Goal: Information Seeking & Learning: Learn about a topic

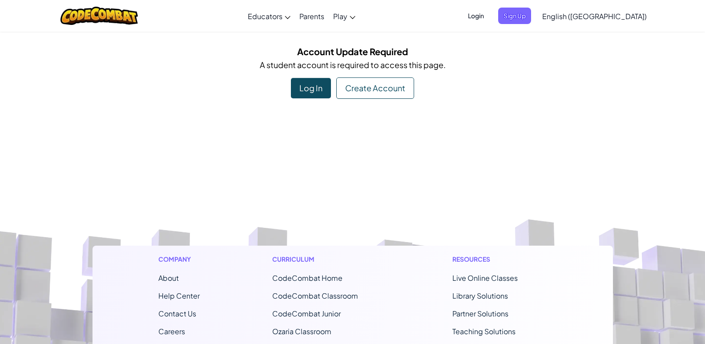
click at [489, 16] on span "Login" at bounding box center [476, 16] width 27 height 16
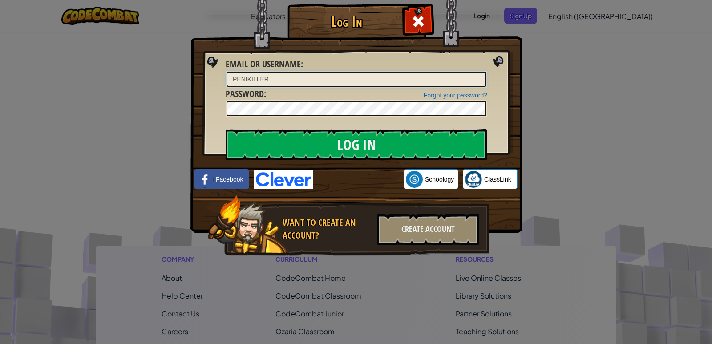
type input "PENIKILLER"
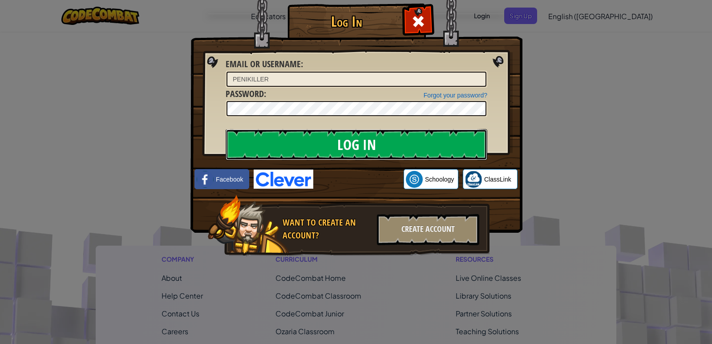
click at [236, 144] on input "Log In" at bounding box center [357, 144] width 262 height 31
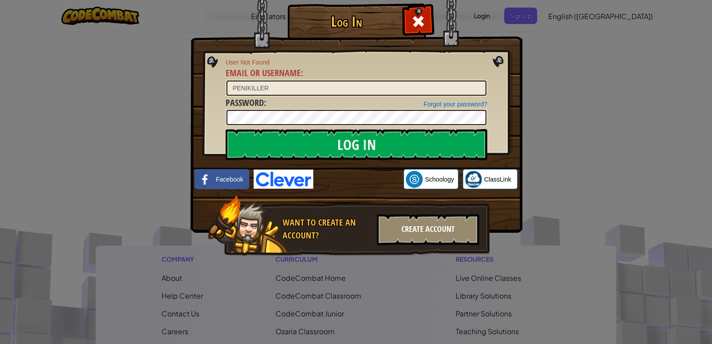
click at [388, 230] on div "Create Account" at bounding box center [428, 229] width 102 height 31
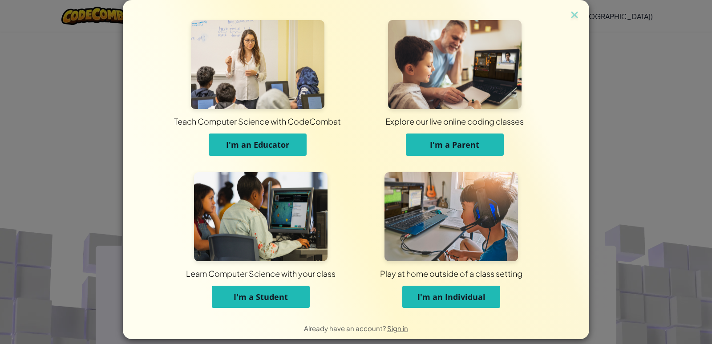
click at [303, 226] on img at bounding box center [260, 216] width 133 height 89
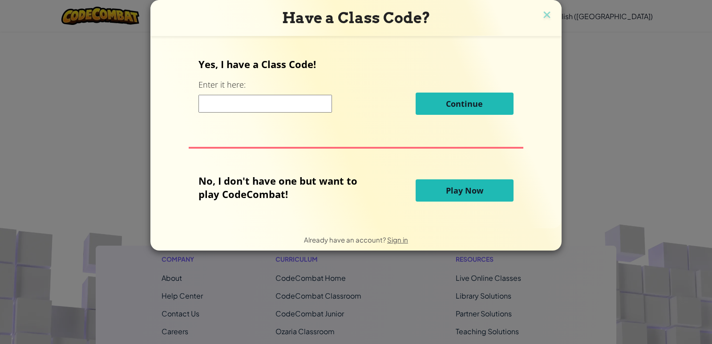
click at [220, 101] on input at bounding box center [264, 104] width 133 height 18
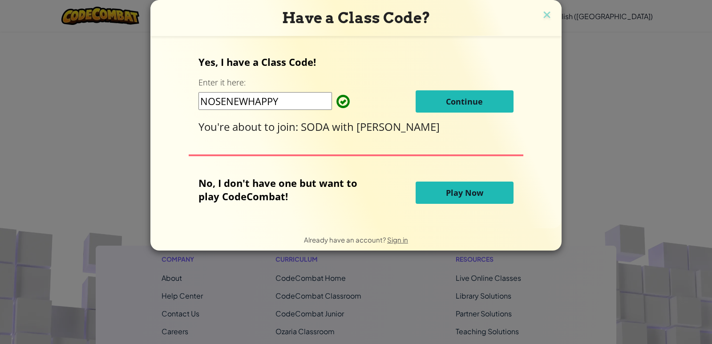
type input "NOSENEWHAPPY"
click at [478, 102] on span "Continue" at bounding box center [464, 101] width 37 height 11
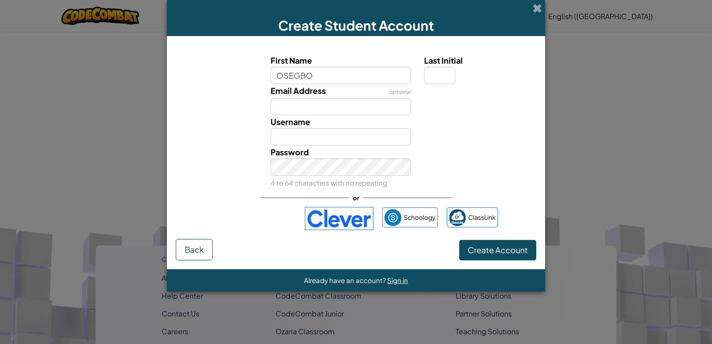
type input "OSEGBO"
click at [316, 136] on input "OSEGBO" at bounding box center [340, 136] width 141 height 17
type input "O"
type input "PENIKILLER"
click at [427, 77] on input "Last Initial" at bounding box center [439, 75] width 31 height 17
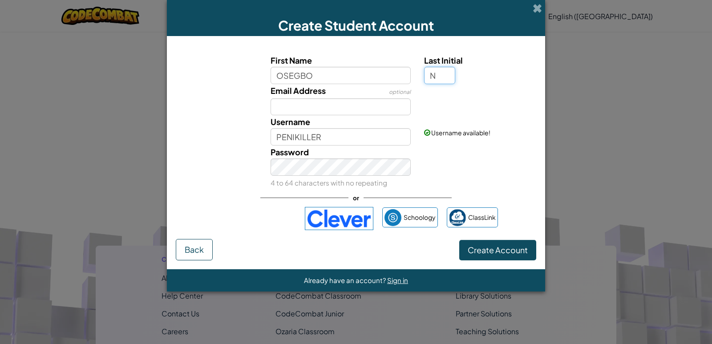
type input "N"
type input "OSEGBON"
click at [490, 252] on span "Create Account" at bounding box center [497, 250] width 60 height 10
click at [489, 246] on button "Create Account" at bounding box center [497, 250] width 77 height 20
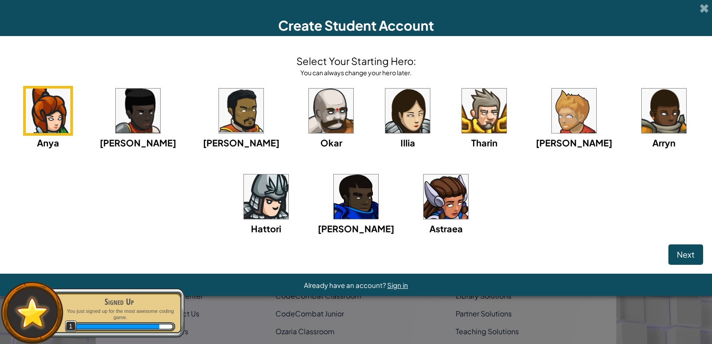
click at [334, 205] on img at bounding box center [356, 196] width 44 height 44
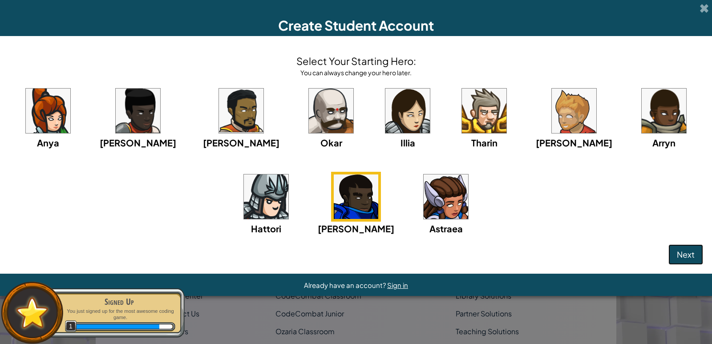
click at [681, 252] on span "Next" at bounding box center [686, 254] width 18 height 10
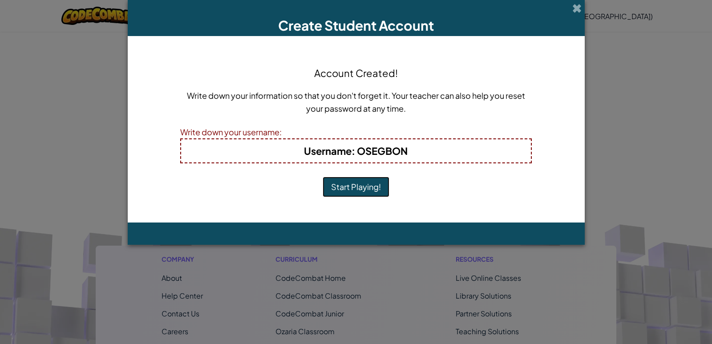
click at [362, 185] on button "Start Playing!" at bounding box center [355, 187] width 67 height 20
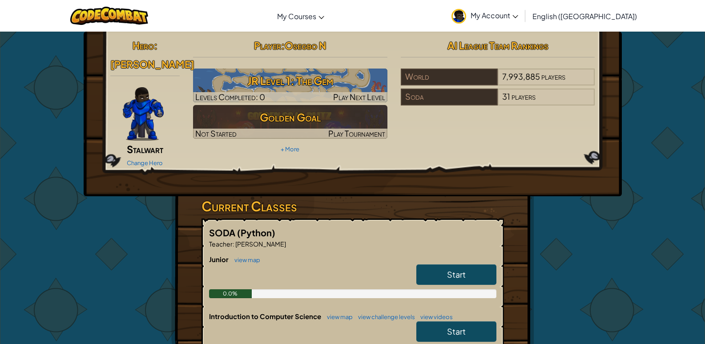
click at [473, 325] on link "Start" at bounding box center [456, 331] width 80 height 20
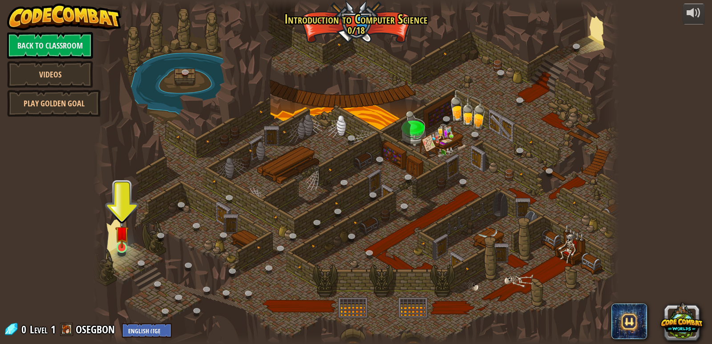
click at [123, 241] on img at bounding box center [121, 233] width 13 height 31
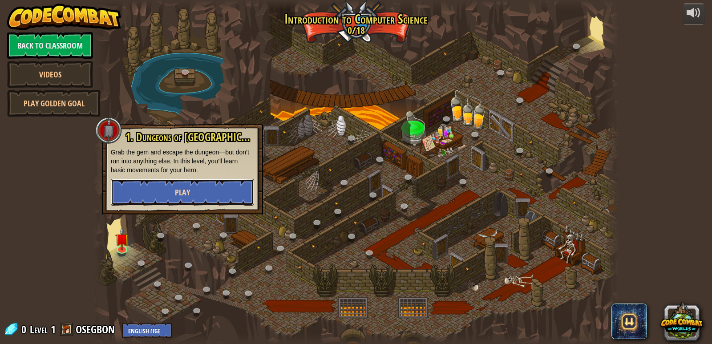
click at [215, 196] on button "Play" at bounding box center [182, 192] width 143 height 27
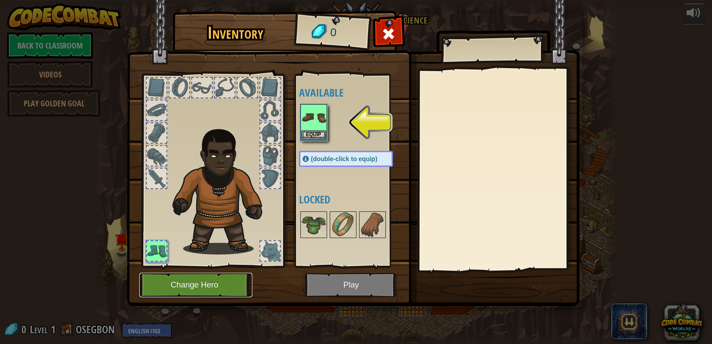
click at [232, 281] on button "Change Hero" at bounding box center [195, 285] width 113 height 24
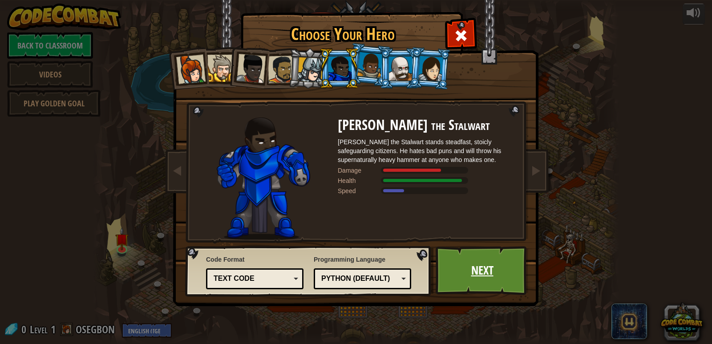
click at [449, 257] on link "Next" at bounding box center [481, 270] width 93 height 49
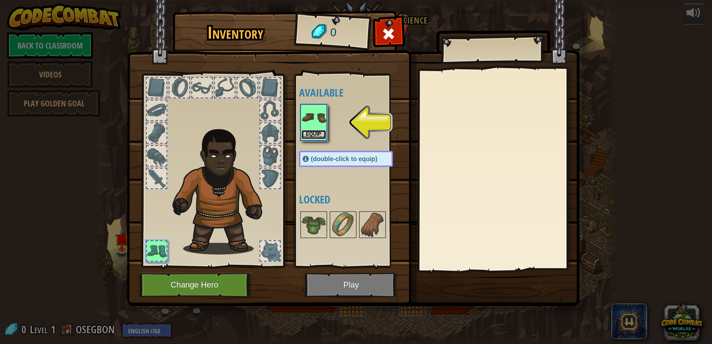
click at [318, 136] on button "Equip" at bounding box center [313, 134] width 25 height 9
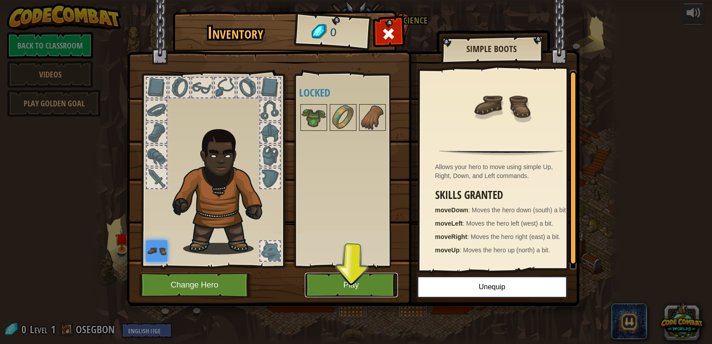
click at [329, 286] on button "Play" at bounding box center [351, 285] width 93 height 24
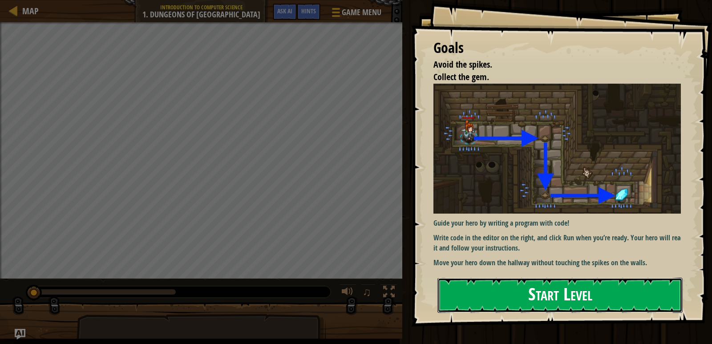
click at [489, 285] on button "Start Level" at bounding box center [559, 295] width 245 height 35
drag, startPoint x: 489, startPoint y: 285, endPoint x: 496, endPoint y: 297, distance: 13.4
click at [489, 289] on button "Start Level" at bounding box center [559, 295] width 245 height 35
click at [496, 297] on button "Start Level" at bounding box center [559, 295] width 245 height 35
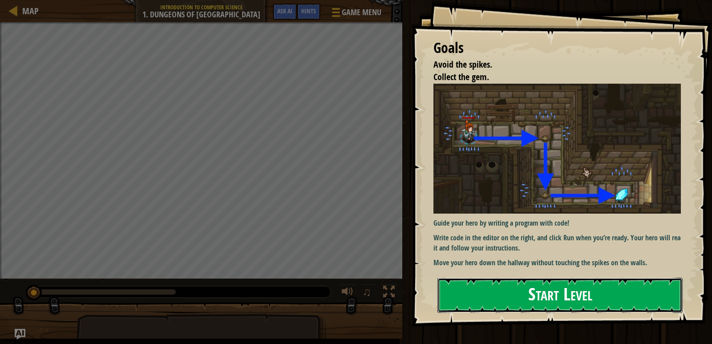
click at [496, 297] on button "Start Level" at bounding box center [559, 295] width 245 height 35
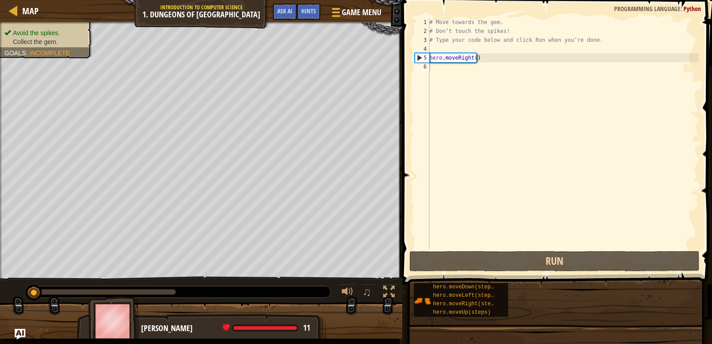
click at [496, 297] on div "Goals Avoid the spikes. Collect the gem. Guide your hero by writing a program w…" at bounding box center [356, 172] width 712 height 344
click at [552, 289] on div "hero.moveDown(steps) hero.moveLeft(steps) hero.moveRight(steps) hero.moveUp(ste…" at bounding box center [559, 299] width 292 height 35
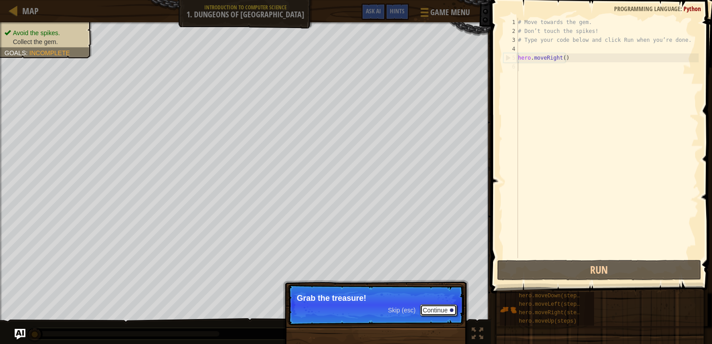
click at [443, 305] on button "Continue" at bounding box center [438, 310] width 37 height 12
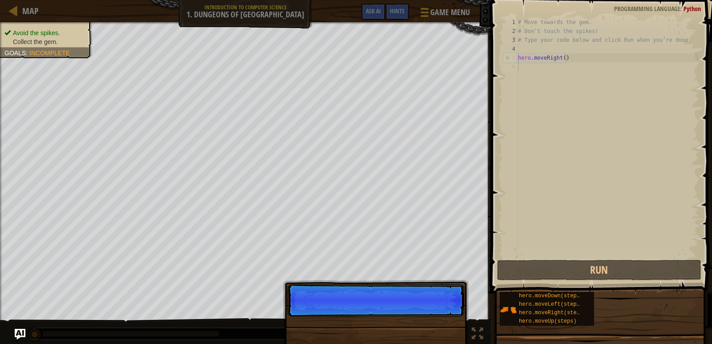
scroll to position [4, 0]
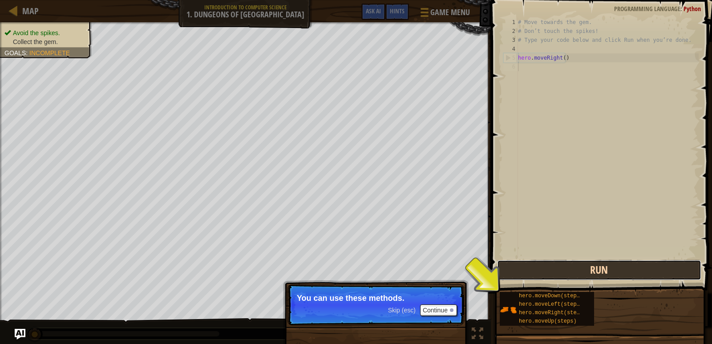
click at [509, 268] on button "Run" at bounding box center [599, 270] width 204 height 20
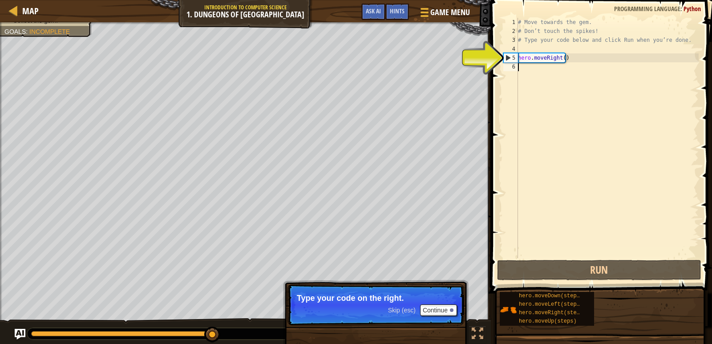
type textarea "M"
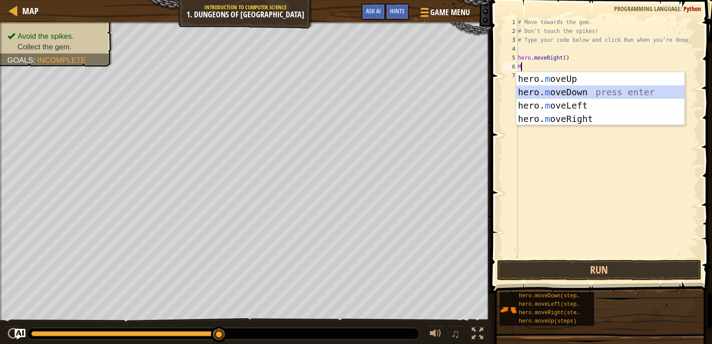
click at [568, 87] on div "hero. m oveUp press enter hero. m oveDown press enter hero. m oveLeft press ent…" at bounding box center [600, 112] width 168 height 80
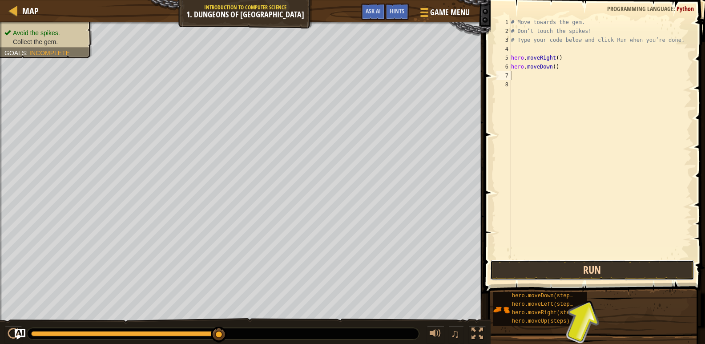
click at [579, 271] on button "Run" at bounding box center [592, 270] width 204 height 20
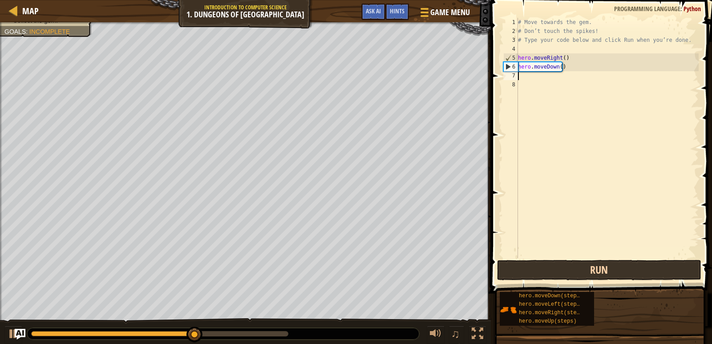
type textarea "M"
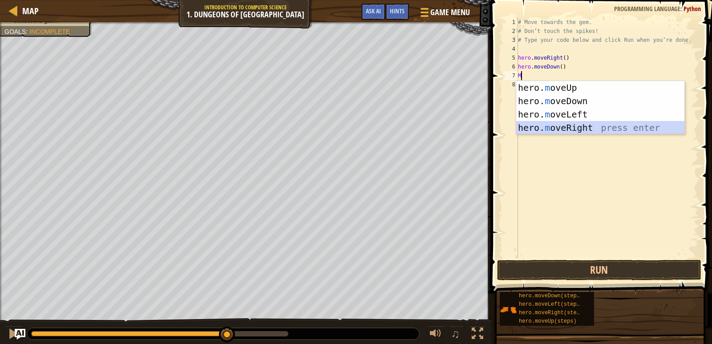
click at [571, 125] on div "hero. m oveUp press enter hero. m oveDown press enter hero. m oveLeft press ent…" at bounding box center [600, 121] width 168 height 80
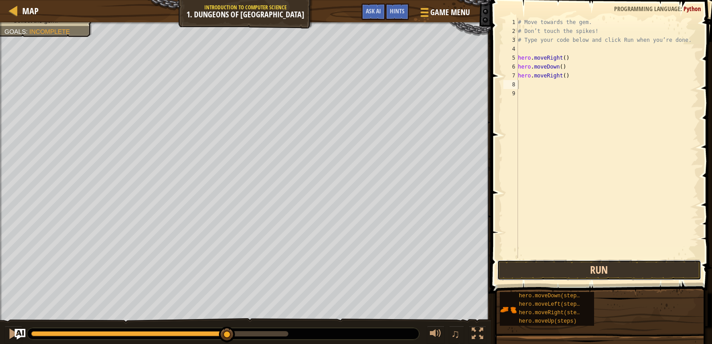
click at [563, 275] on button "Run" at bounding box center [599, 270] width 204 height 20
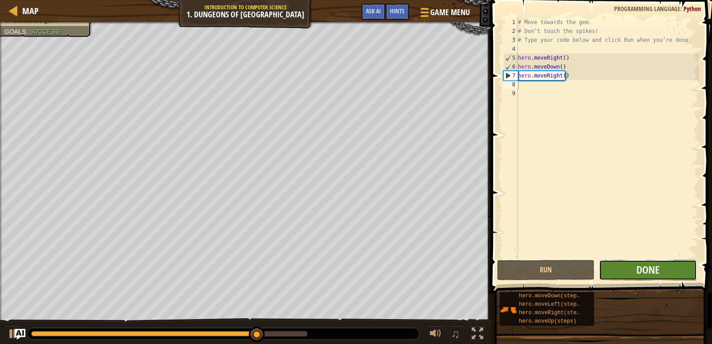
click at [617, 270] on button "Done" at bounding box center [647, 270] width 97 height 20
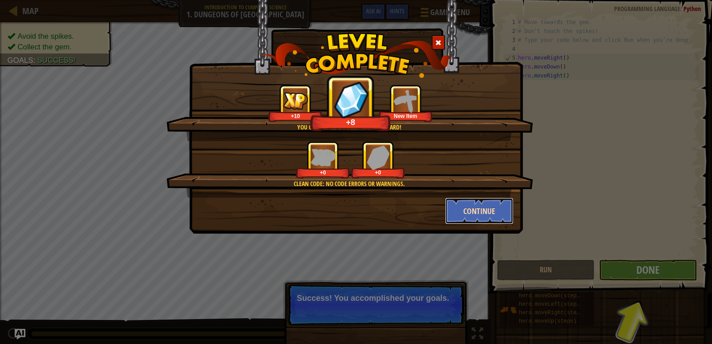
click at [480, 214] on button "Continue" at bounding box center [479, 210] width 69 height 27
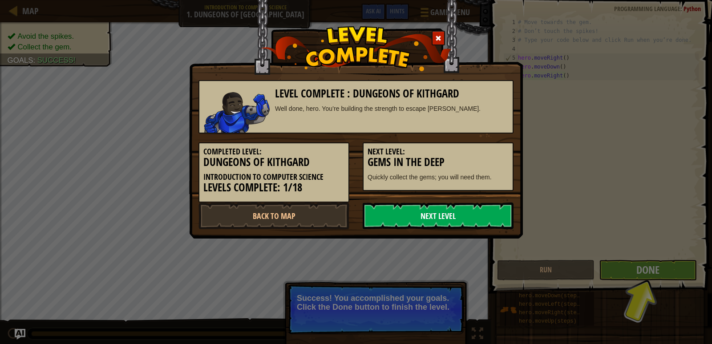
click at [481, 214] on link "Next Level" at bounding box center [438, 215] width 151 height 27
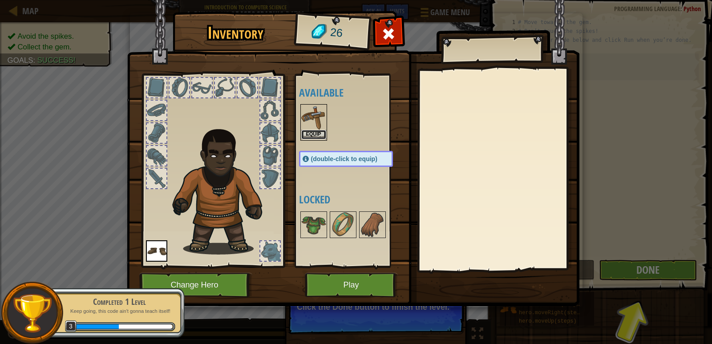
click at [316, 135] on button "Equip" at bounding box center [313, 134] width 25 height 9
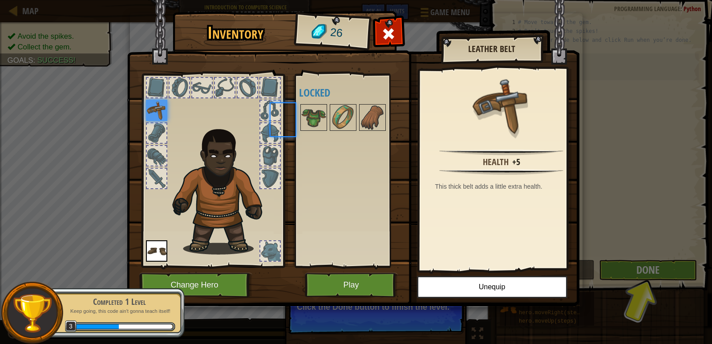
click at [316, 134] on div "Available Equip Equip (double-click to equip) Locked" at bounding box center [355, 170] width 112 height 185
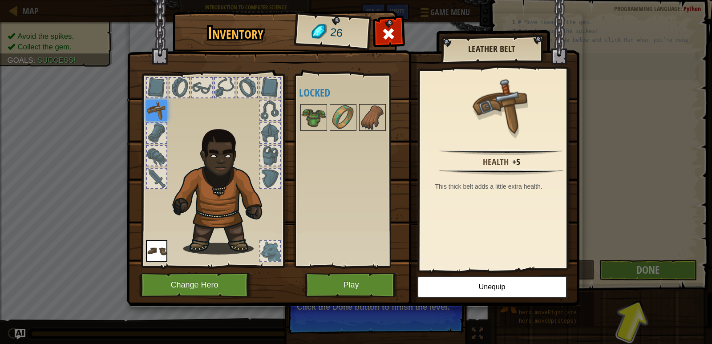
click at [160, 108] on img at bounding box center [156, 110] width 21 height 21
click at [333, 291] on button "Play" at bounding box center [351, 285] width 93 height 24
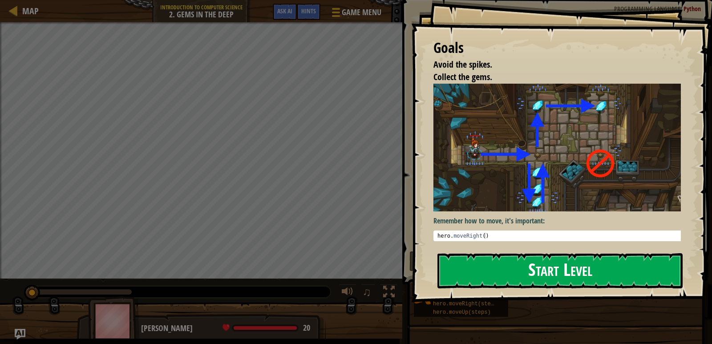
click at [574, 278] on button "Start Level" at bounding box center [559, 270] width 245 height 35
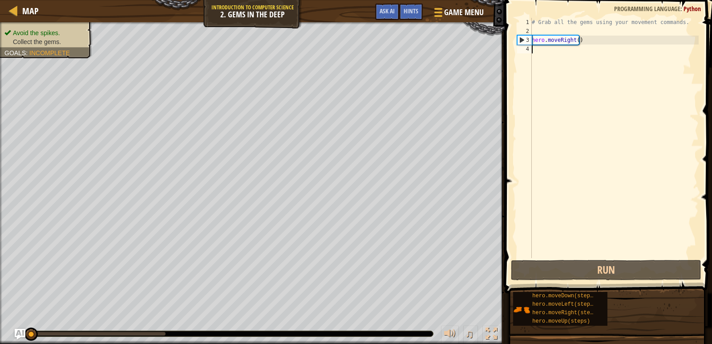
type textarea "M"
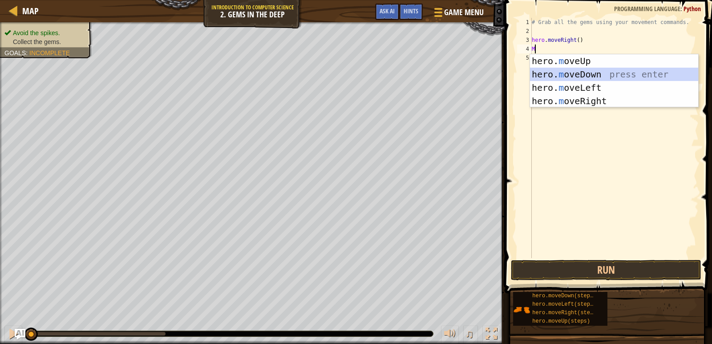
click at [595, 74] on div "hero. m oveUp press enter hero. m oveDown press enter hero. m oveLeft press ent…" at bounding box center [614, 94] width 168 height 80
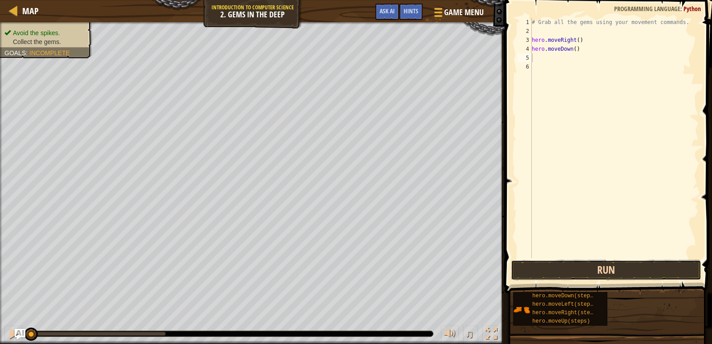
click at [545, 264] on button "Run" at bounding box center [606, 270] width 191 height 20
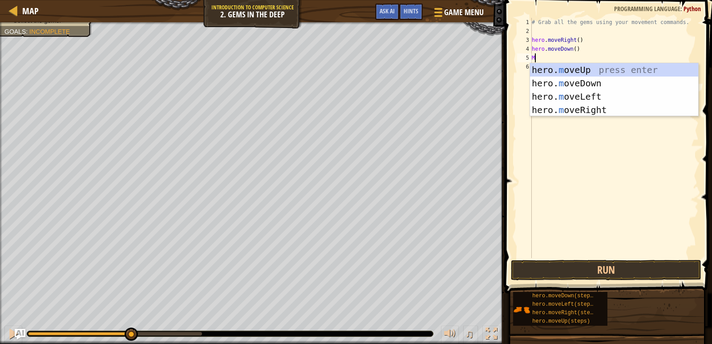
type textarea "MO"
click at [580, 70] on div "hero. mo veUp press enter hero. mo veDown press enter hero. mo veLeft press ent…" at bounding box center [614, 103] width 168 height 80
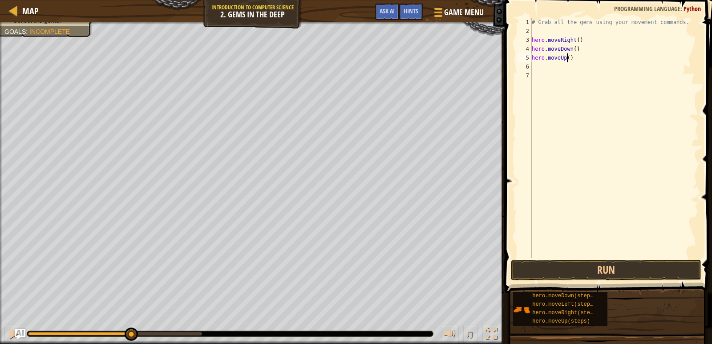
click at [566, 59] on div "# Grab all the gems using your movement commands. hero . moveRight ( ) hero . m…" at bounding box center [614, 147] width 169 height 258
type textarea "hero.moveUp(2)"
click at [561, 271] on button "Run" at bounding box center [606, 270] width 191 height 20
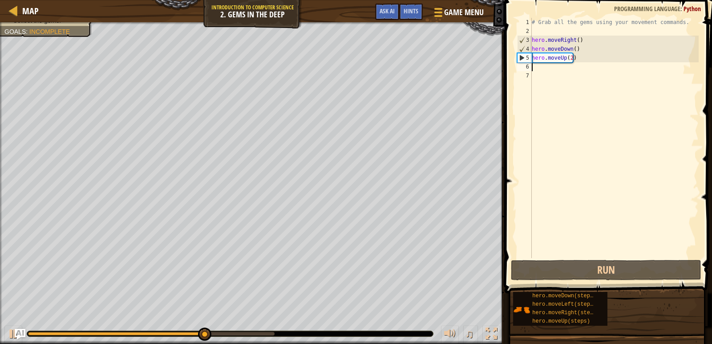
click at [532, 68] on div "# Grab all the gems using your movement commands. hero . moveRight ( ) hero . m…" at bounding box center [614, 147] width 169 height 258
type textarea "M"
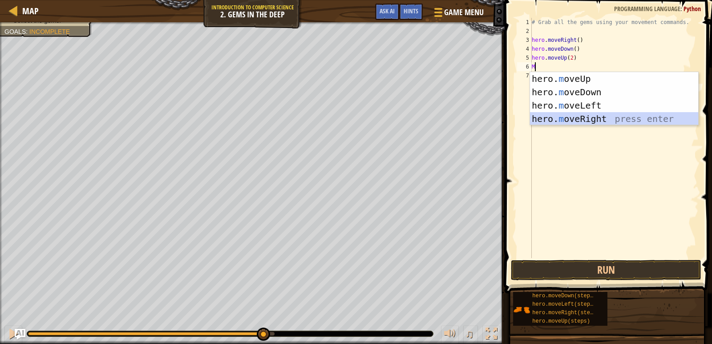
click at [555, 121] on div "hero. m oveUp press enter hero. m oveDown press enter hero. m oveLeft press ent…" at bounding box center [614, 112] width 168 height 80
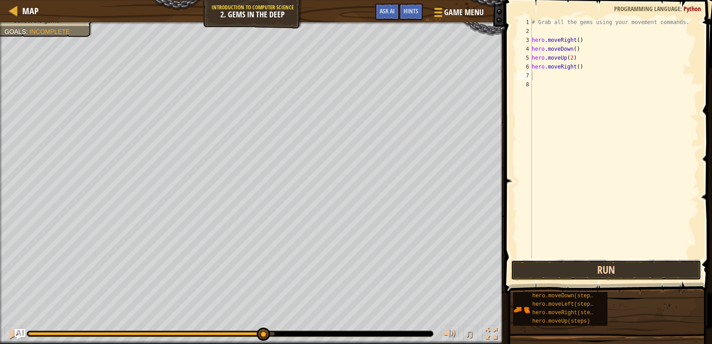
click at [566, 268] on button "Run" at bounding box center [606, 270] width 191 height 20
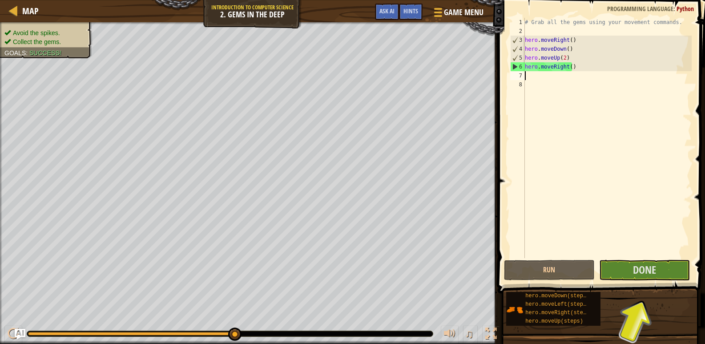
type textarea "M"
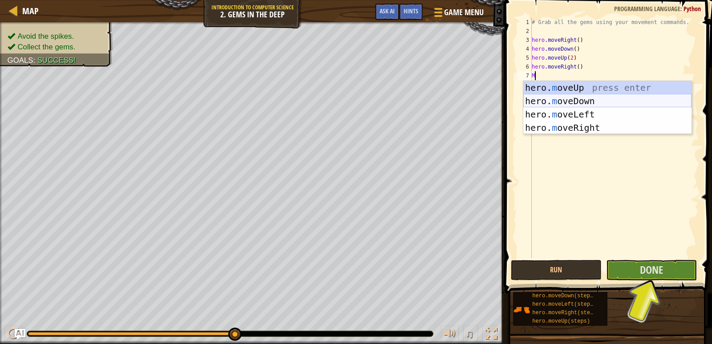
click at [569, 100] on div "hero. m oveUp press enter hero. m oveDown press enter hero. m oveLeft press ent…" at bounding box center [607, 121] width 168 height 80
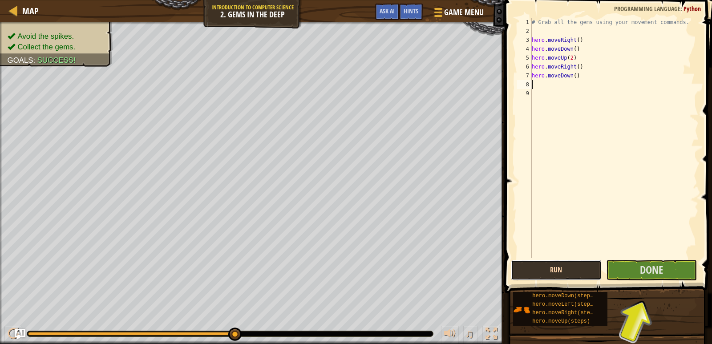
click at [565, 268] on button "Run" at bounding box center [556, 270] width 91 height 20
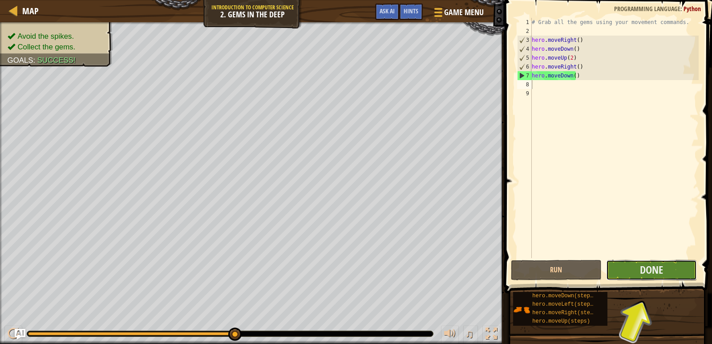
click at [618, 269] on button "Done" at bounding box center [651, 270] width 91 height 20
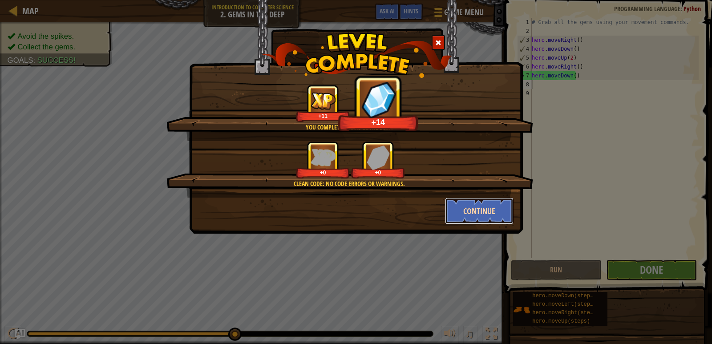
click at [493, 211] on button "Continue" at bounding box center [479, 210] width 69 height 27
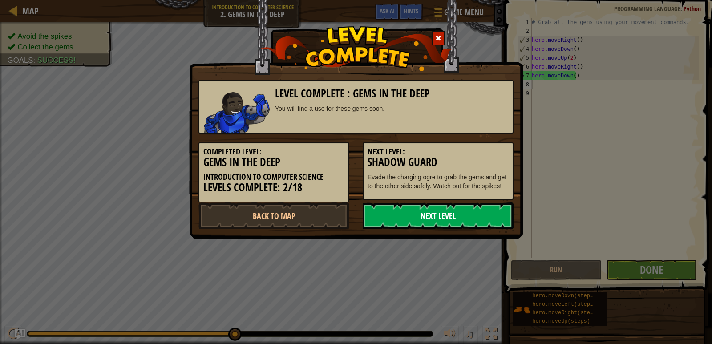
click at [375, 213] on link "Next Level" at bounding box center [438, 215] width 151 height 27
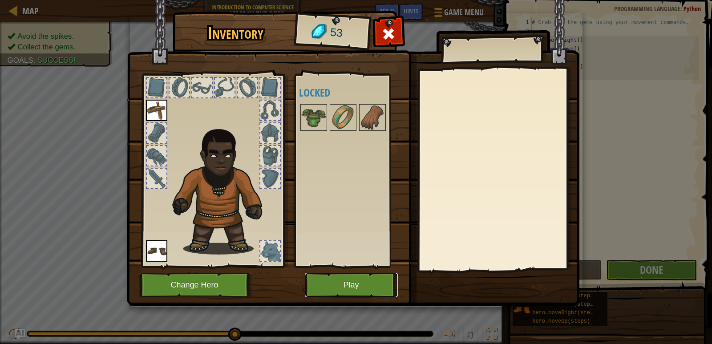
click at [345, 286] on button "Play" at bounding box center [351, 285] width 93 height 24
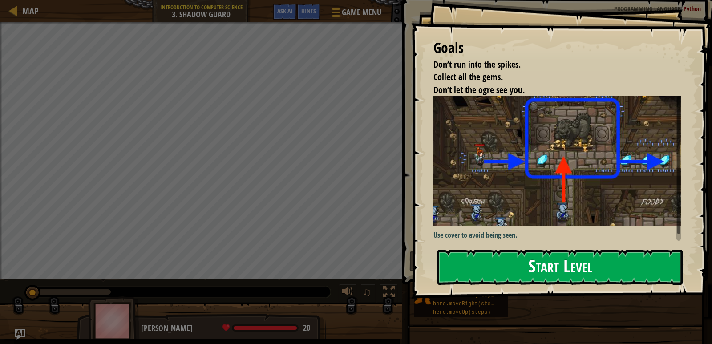
click at [550, 275] on button "Start Level" at bounding box center [559, 267] width 245 height 35
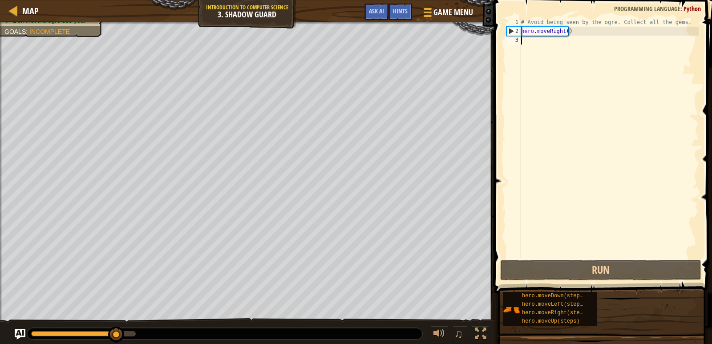
type textarea "M"
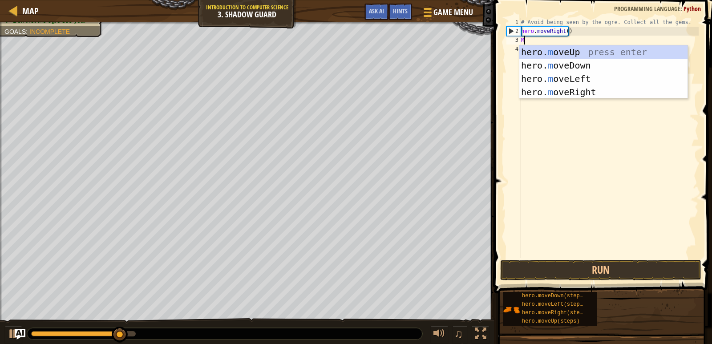
scroll to position [4, 0]
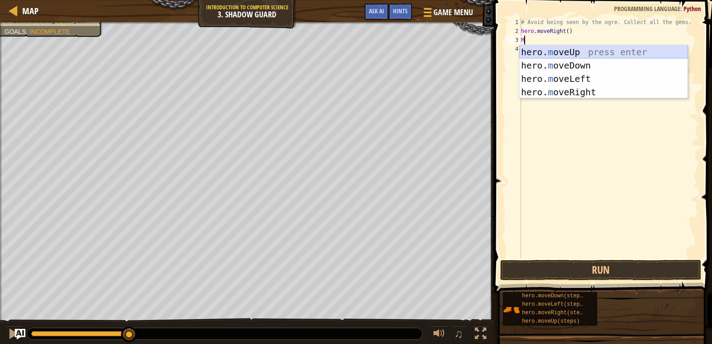
click at [557, 52] on div "hero. m oveUp press enter hero. m oveDown press enter hero. m oveLeft press ent…" at bounding box center [603, 85] width 168 height 80
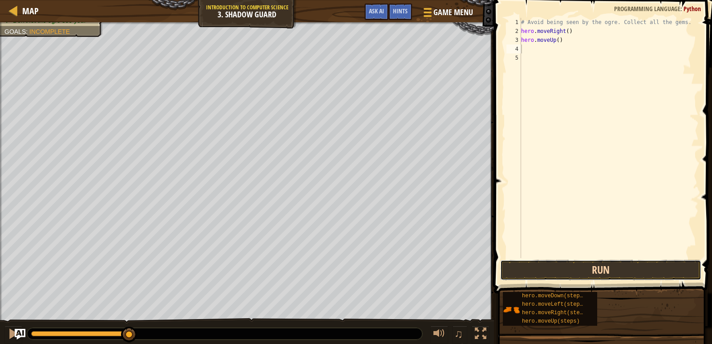
click at [548, 263] on button "Run" at bounding box center [600, 270] width 201 height 20
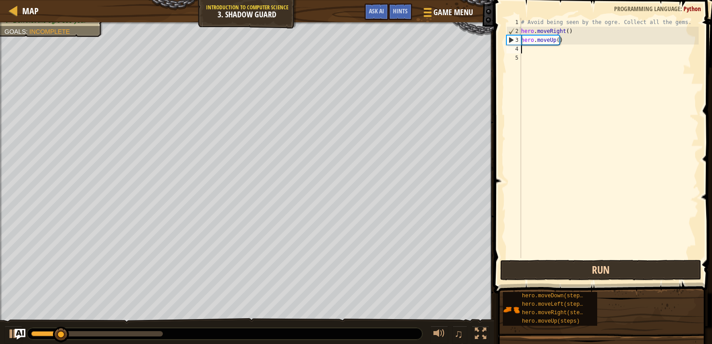
type textarea "M"
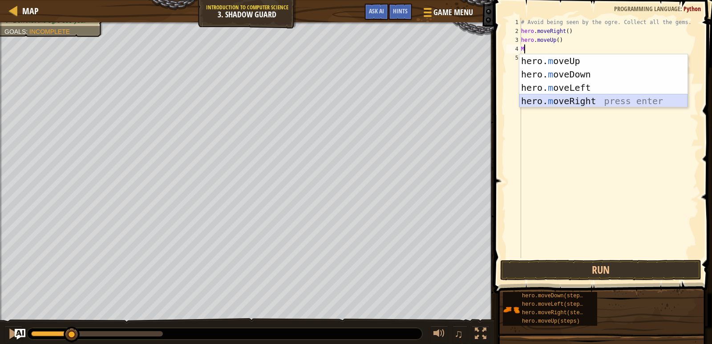
click at [568, 99] on div "hero. m oveUp press enter hero. m oveDown press enter hero. m oveLeft press ent…" at bounding box center [603, 94] width 168 height 80
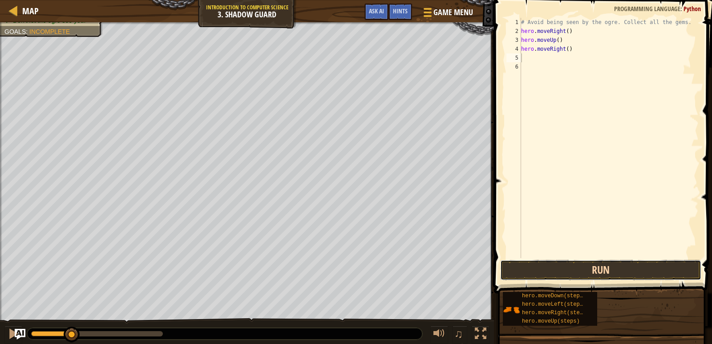
click at [565, 270] on button "Run" at bounding box center [600, 270] width 201 height 20
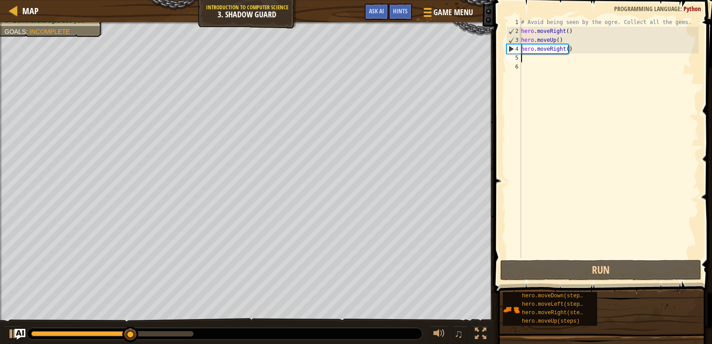
type textarea "M"
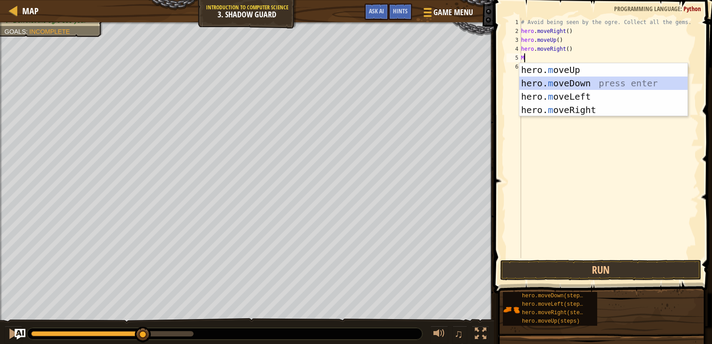
click at [543, 80] on div "hero. m oveUp press enter hero. m oveDown press enter hero. m oveLeft press ent…" at bounding box center [603, 103] width 168 height 80
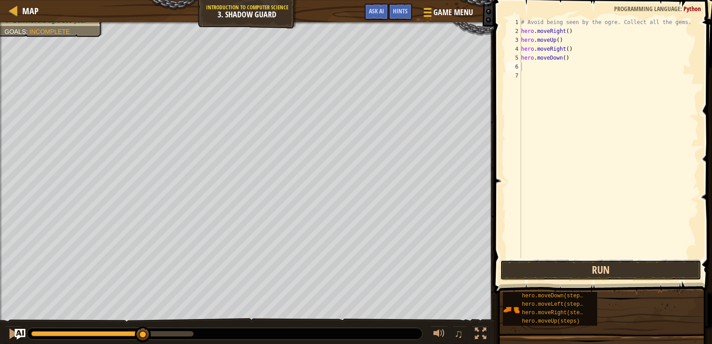
click at [622, 274] on button "Run" at bounding box center [600, 270] width 201 height 20
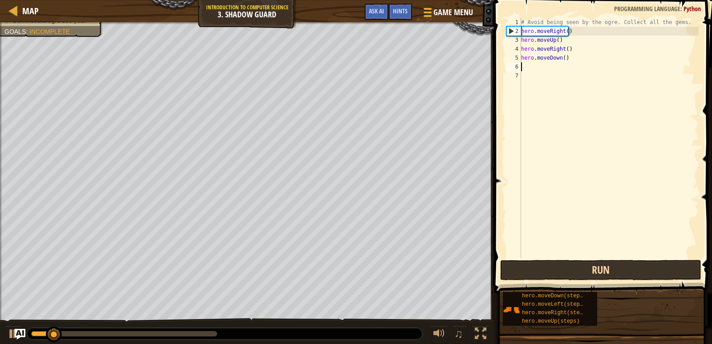
type textarea "M"
click at [599, 230] on div "# Avoid being seen by the ogre. Collect all the gems. hero . moveRight ( ) hero…" at bounding box center [608, 147] width 179 height 258
click at [529, 66] on div "# Avoid being seen by the ogre. Collect all the gems. hero . moveRight ( ) hero…" at bounding box center [608, 147] width 179 height 258
type textarea "M"
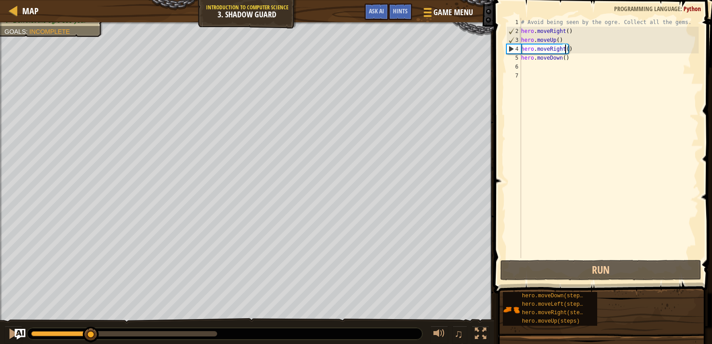
click at [565, 48] on div "# Avoid being seen by the ogre. Collect all the gems. hero . moveRight ( ) hero…" at bounding box center [608, 147] width 179 height 258
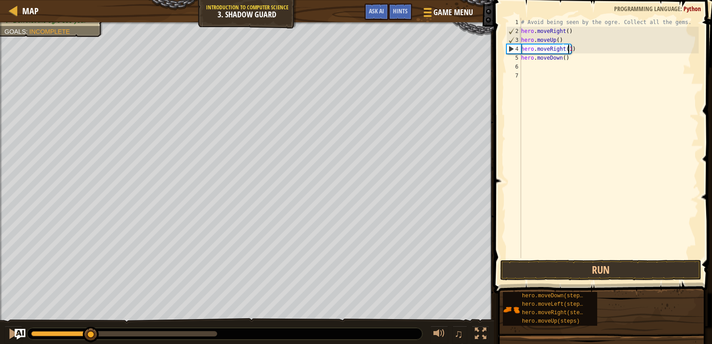
scroll to position [4, 4]
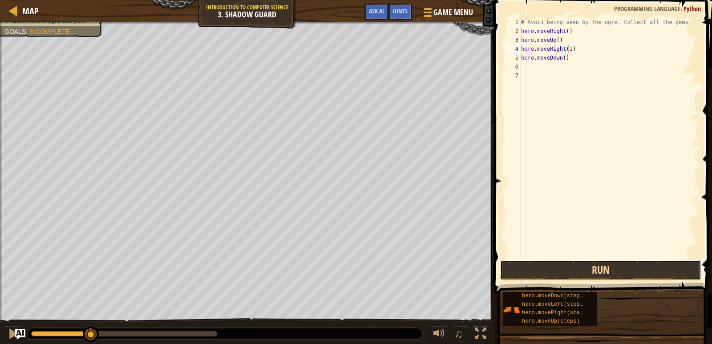
click at [607, 269] on button "Run" at bounding box center [600, 270] width 201 height 20
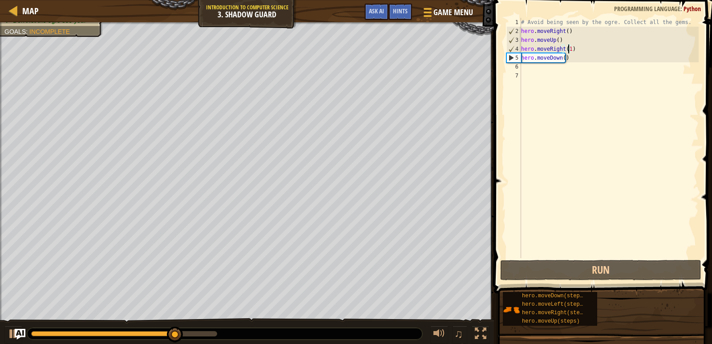
scroll to position [4, 4]
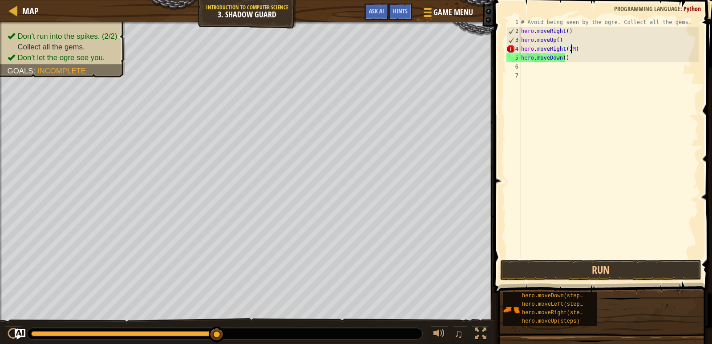
type textarea "hero.moveRight(1)"
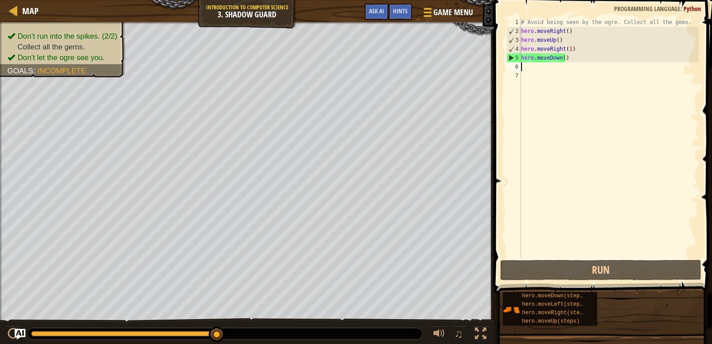
click at [524, 69] on div "# Avoid being seen by the ogre. Collect all the gems. hero . moveRight ( ) hero…" at bounding box center [608, 147] width 179 height 258
type textarea "M"
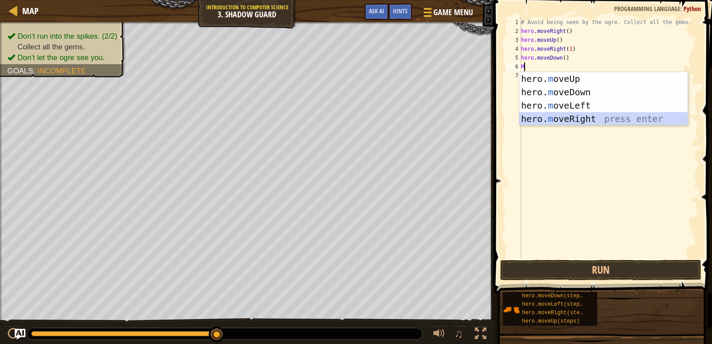
click at [557, 122] on div "hero. m oveUp press enter hero. m oveDown press enter hero. m oveLeft press ent…" at bounding box center [603, 112] width 168 height 80
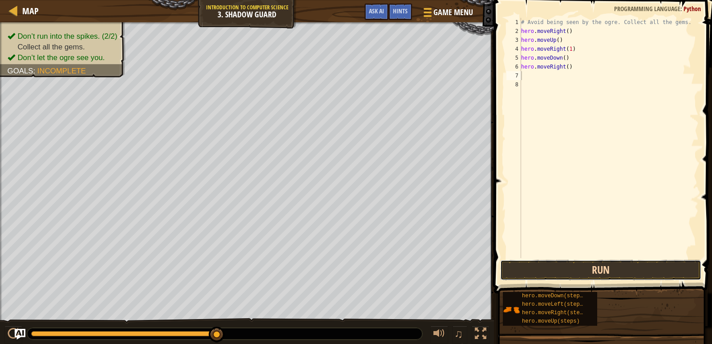
click at [575, 268] on button "Run" at bounding box center [600, 270] width 201 height 20
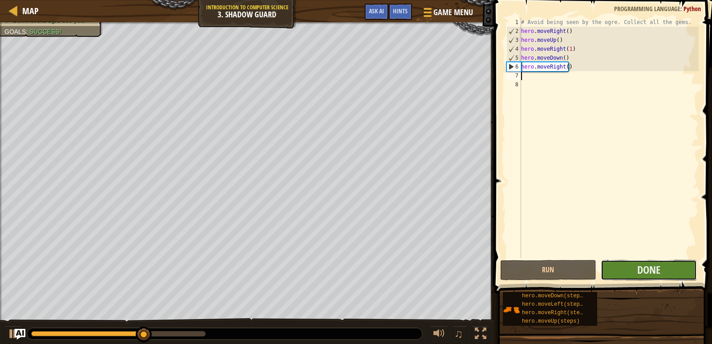
click at [628, 275] on button "Done" at bounding box center [648, 270] width 96 height 20
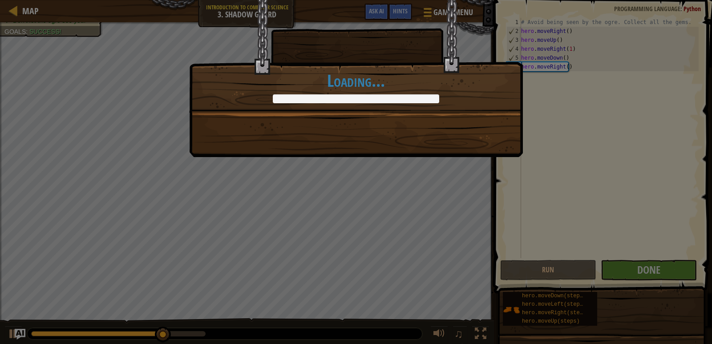
click at [480, 146] on div "You have learned the value of not being seen. +0 +0 New Item Clean code: no cod…" at bounding box center [356, 78] width 334 height 157
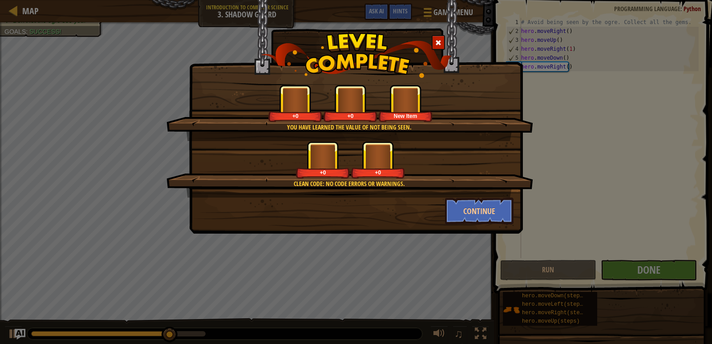
click at [480, 146] on div "You have learned the value of not being seen. +0 +0 New Item Clean code: no cod…" at bounding box center [356, 117] width 334 height 234
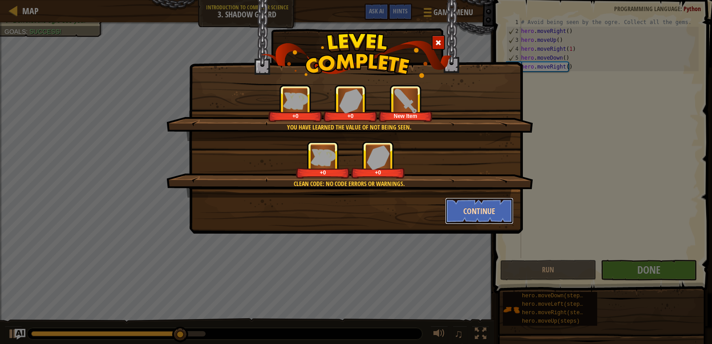
click at [503, 203] on button "Continue" at bounding box center [479, 210] width 69 height 27
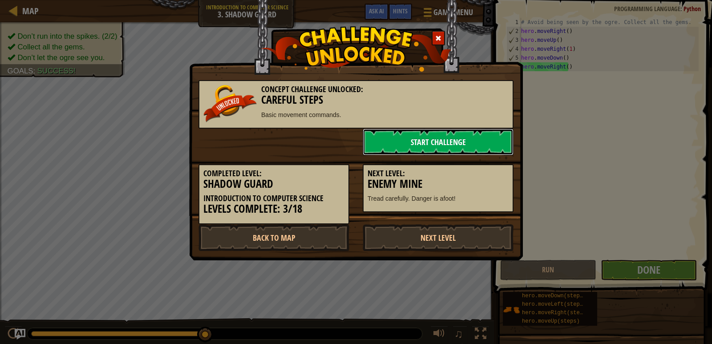
click at [484, 153] on link "Start Challenge" at bounding box center [438, 142] width 151 height 27
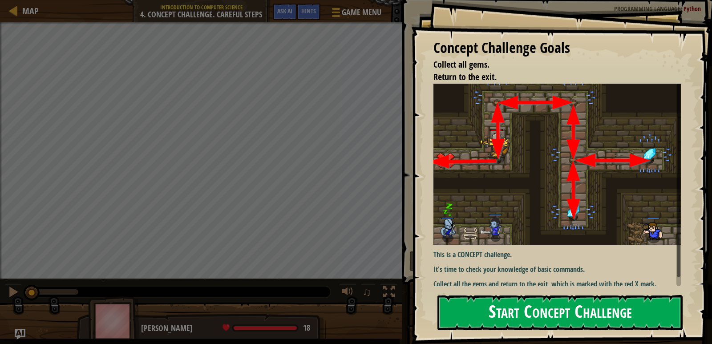
click at [586, 315] on button "Start Concept Challenge" at bounding box center [559, 312] width 245 height 35
